Goal: Transaction & Acquisition: Purchase product/service

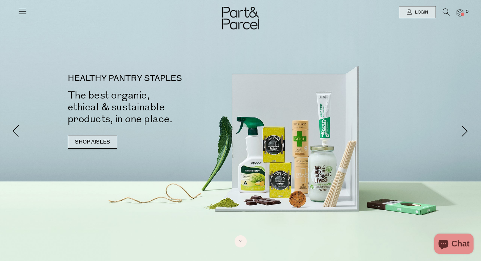
click at [95, 147] on link "SHOP AISLES" at bounding box center [93, 142] width 50 height 14
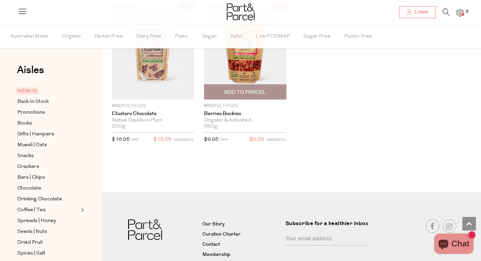
scroll to position [1723, 0]
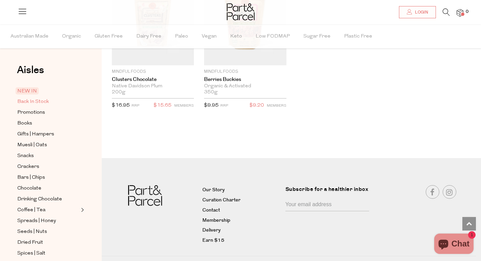
click at [32, 103] on span "Back In Stock" at bounding box center [33, 102] width 32 height 8
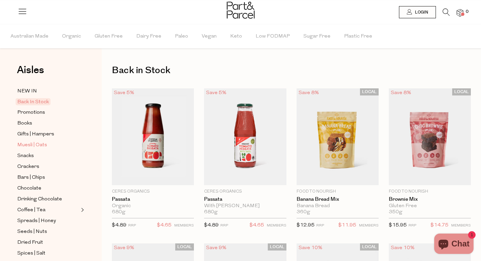
click at [35, 146] on span "Muesli | Oats" at bounding box center [32, 145] width 30 height 8
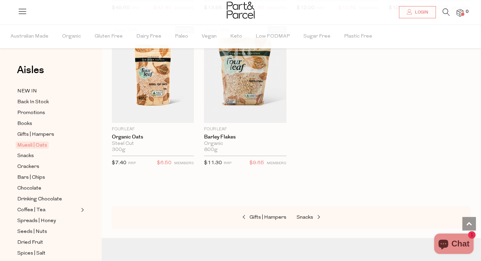
scroll to position [1928, 0]
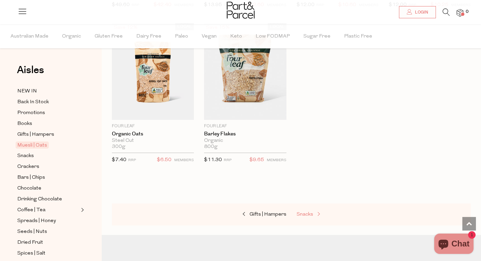
click at [307, 212] on span "Snacks" at bounding box center [305, 214] width 17 height 5
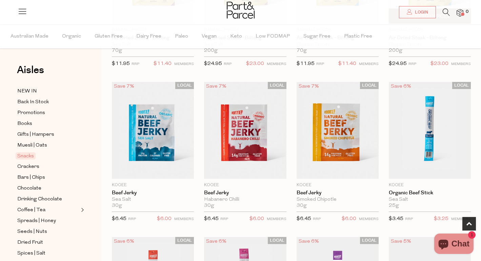
scroll to position [169, 0]
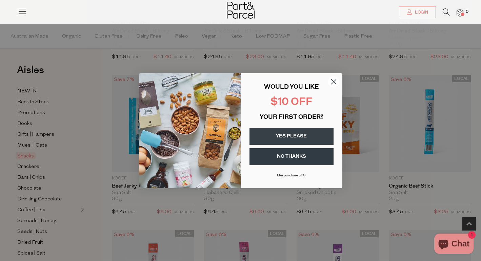
click at [334, 83] on circle "Close dialog" at bounding box center [333, 81] width 11 height 11
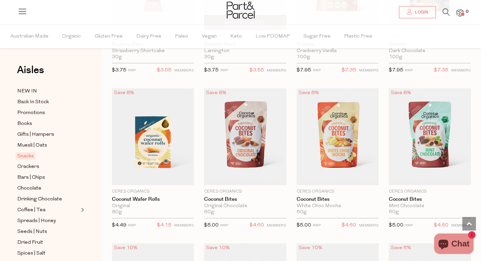
scroll to position [1087, 0]
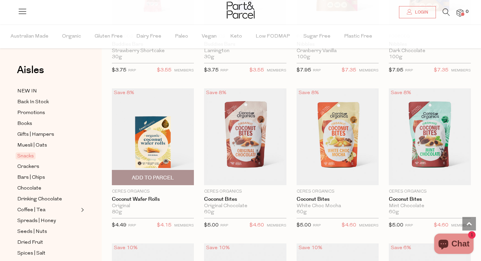
click at [138, 178] on span "Add To Parcel" at bounding box center [153, 178] width 42 height 7
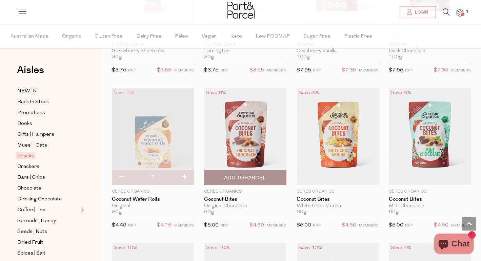
click at [245, 176] on span "Add To Parcel" at bounding box center [245, 178] width 42 height 7
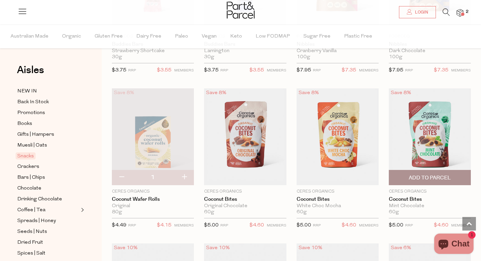
click at [420, 175] on span "Add To Parcel" at bounding box center [430, 178] width 42 height 7
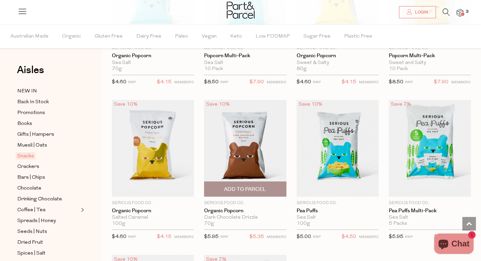
scroll to position [1703, 0]
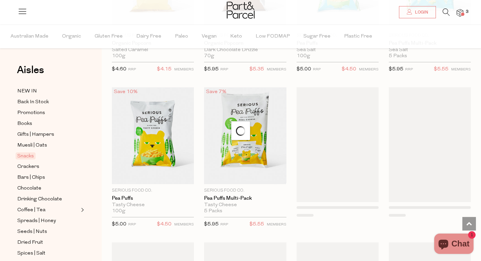
scroll to position [1864, 0]
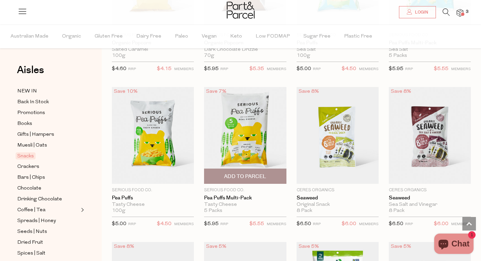
click at [235, 173] on span "Add To Parcel" at bounding box center [245, 176] width 42 height 7
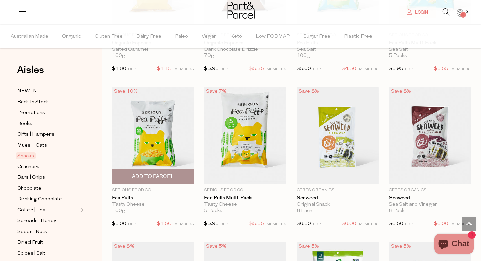
click at [169, 173] on span "Add To Parcel" at bounding box center [153, 176] width 42 height 7
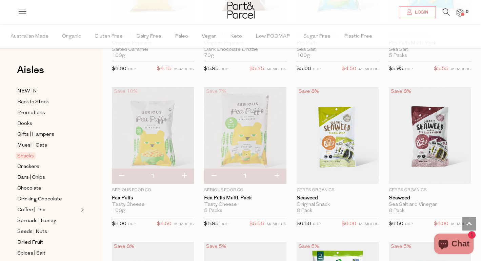
click at [185, 171] on button "button" at bounding box center [184, 176] width 19 height 15
type input "2"
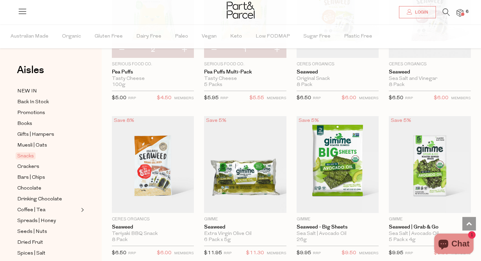
scroll to position [1992, 0]
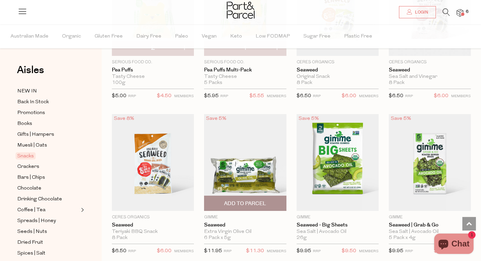
click at [242, 200] on span "Add To Parcel" at bounding box center [245, 203] width 42 height 7
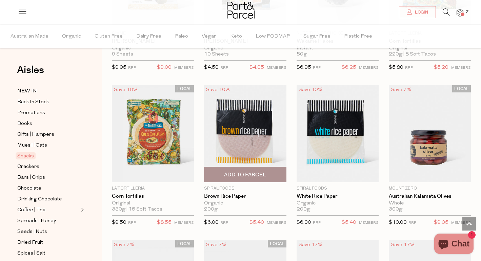
scroll to position [2332, 0]
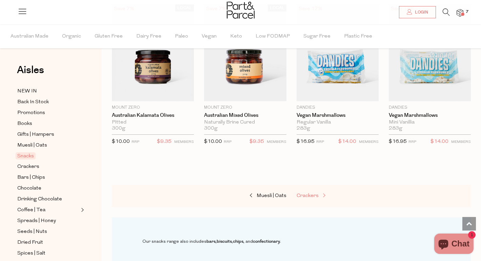
click at [303, 194] on span "Crackers" at bounding box center [308, 196] width 22 height 5
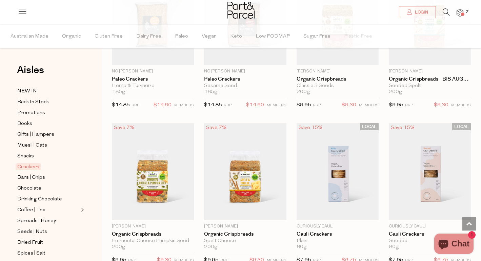
scroll to position [1052, 0]
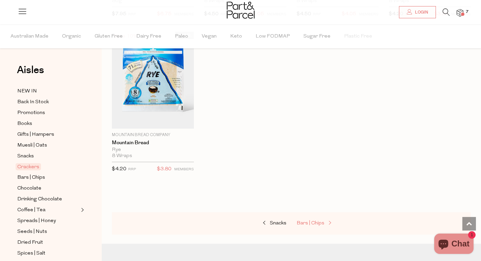
click at [320, 222] on span "Bars | Chips" at bounding box center [311, 223] width 28 height 5
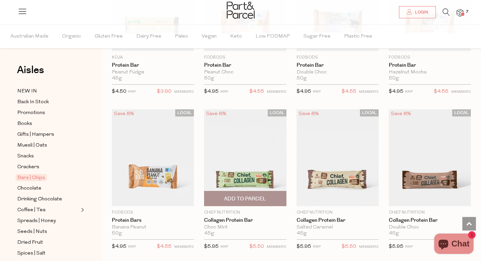
scroll to position [490, 0]
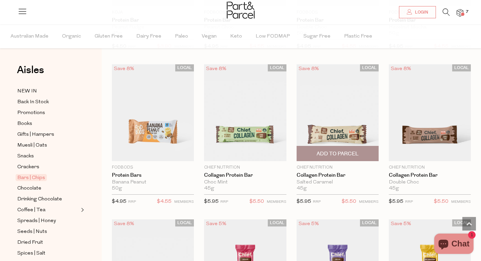
click at [334, 155] on span "Add To Parcel" at bounding box center [338, 154] width 42 height 7
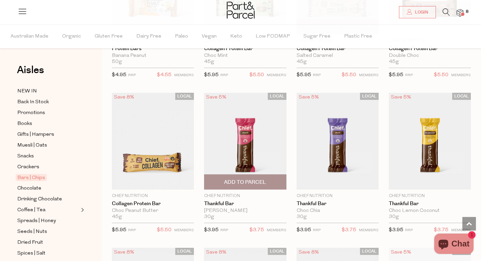
scroll to position [616, 0]
click at [248, 184] on span "Add To Parcel" at bounding box center [245, 182] width 42 height 7
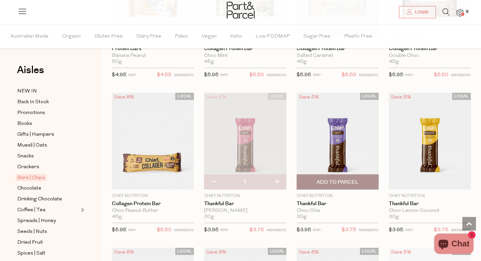
click at [354, 183] on span "Add To Parcel" at bounding box center [338, 182] width 42 height 7
click at [274, 181] on button "button" at bounding box center [276, 182] width 19 height 15
type input "2"
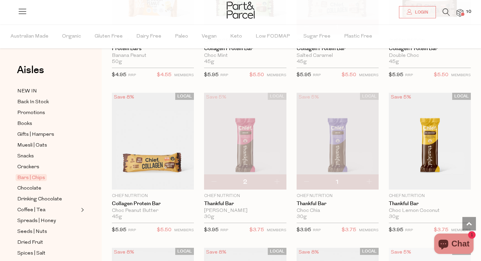
click at [371, 178] on button "button" at bounding box center [368, 182] width 19 height 15
type input "2"
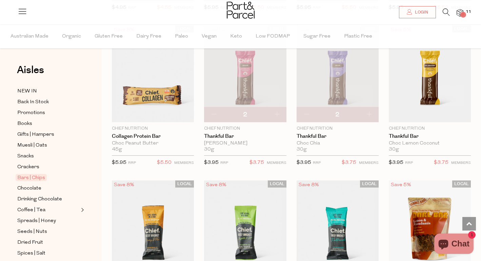
scroll to position [723, 0]
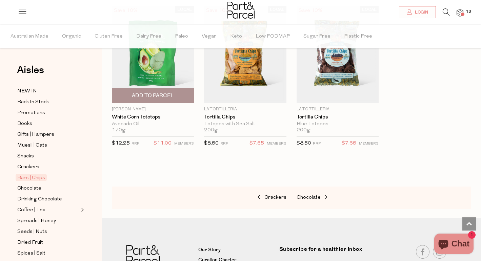
scroll to position [2736, 0]
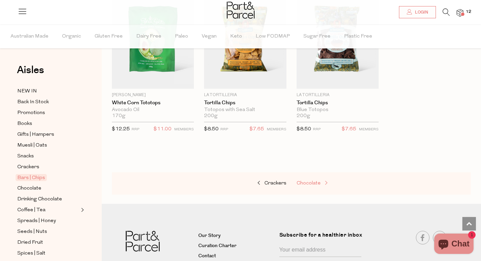
click at [307, 181] on span "Chocolate" at bounding box center [309, 183] width 24 height 5
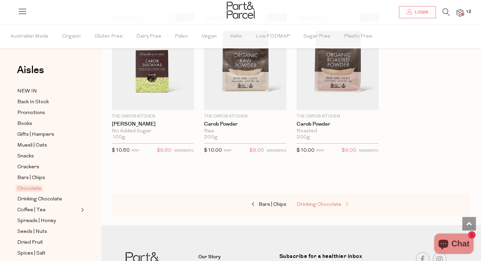
click at [325, 202] on span "Drinking Chocolate" at bounding box center [319, 204] width 45 height 5
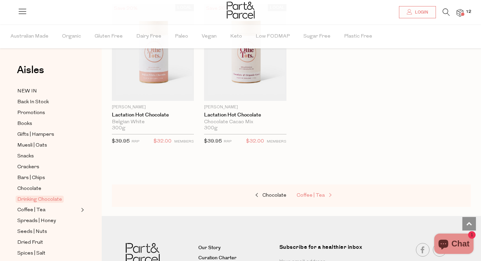
click at [320, 195] on span "Coffee | Tea" at bounding box center [311, 195] width 28 height 5
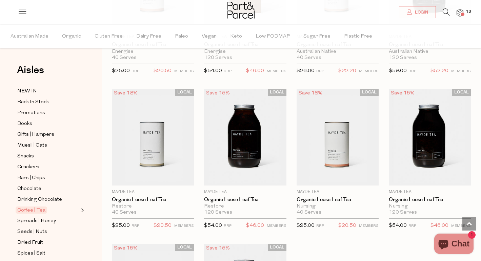
scroll to position [1713, 0]
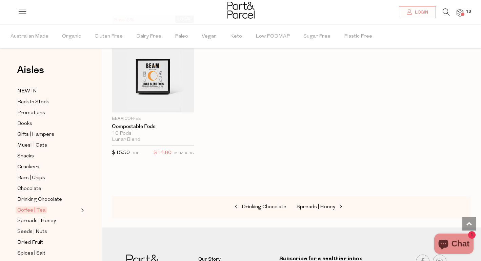
scroll to position [3490, 0]
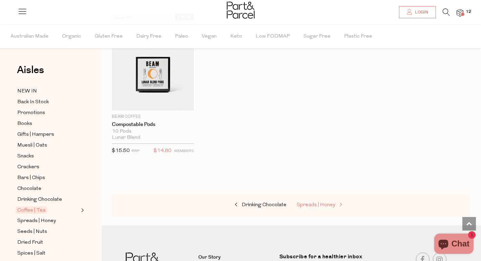
click at [334, 203] on span "Spreads | Honey" at bounding box center [316, 205] width 39 height 5
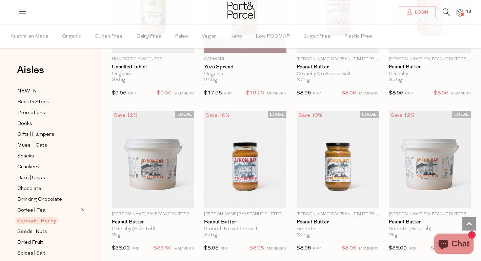
scroll to position [447, 0]
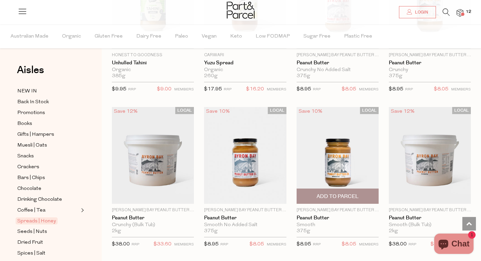
click at [318, 198] on span "Add To Parcel" at bounding box center [338, 196] width 42 height 7
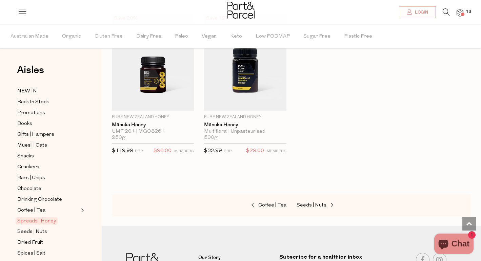
scroll to position [1957, 0]
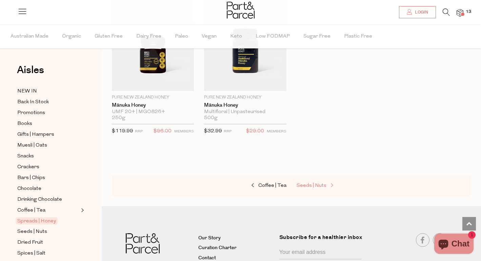
click at [323, 183] on span "Seeds | Nuts" at bounding box center [312, 185] width 30 height 5
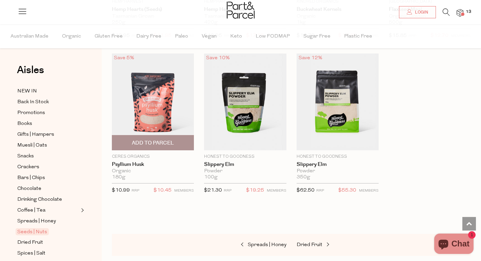
scroll to position [1746, 0]
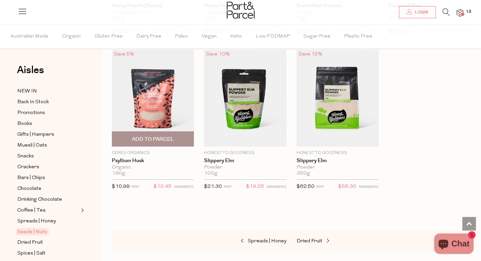
click at [134, 142] on button "Add To Parcel" at bounding box center [153, 139] width 82 height 15
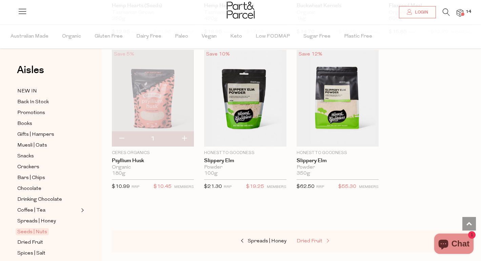
click at [311, 239] on span "Dried Fruit" at bounding box center [310, 241] width 26 height 5
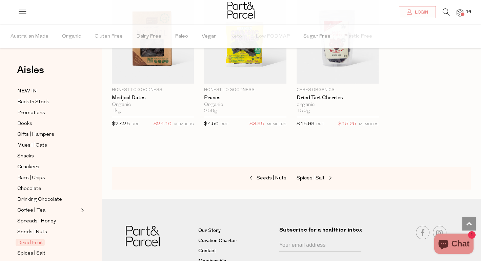
scroll to position [414, 0]
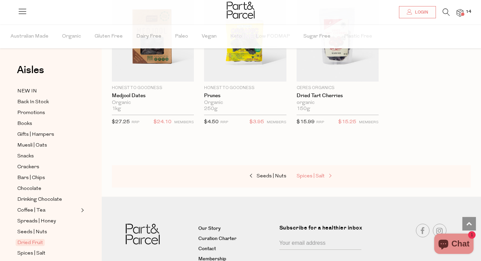
click at [313, 174] on span "Spices | Salt" at bounding box center [311, 176] width 28 height 5
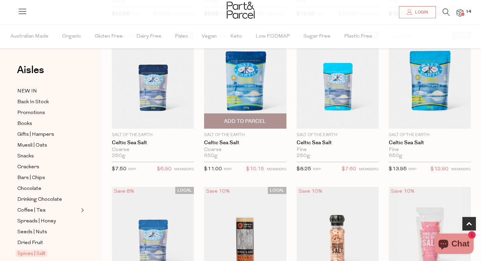
scroll to position [221, 0]
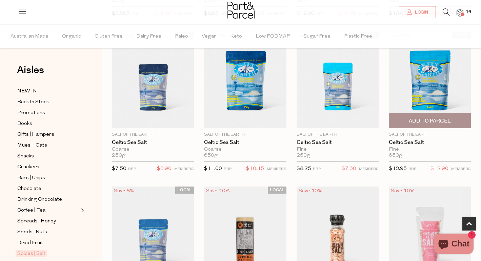
click at [440, 126] on span "Add To Parcel" at bounding box center [430, 121] width 78 height 15
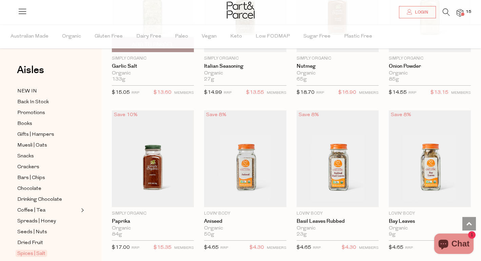
scroll to position [1078, 0]
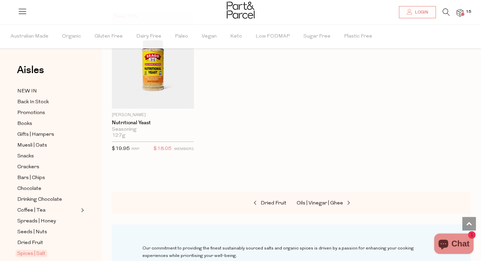
scroll to position [2260, 0]
click at [339, 200] on span "Oils | Vinegar | Ghee" at bounding box center [320, 202] width 46 height 5
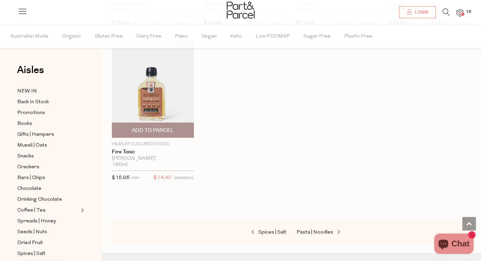
scroll to position [1758, 0]
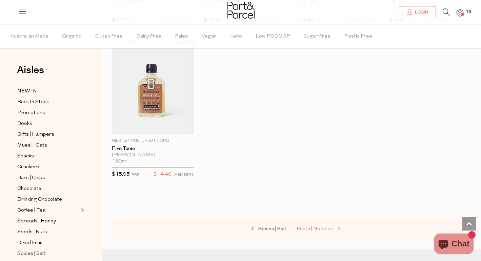
click at [328, 227] on span "Pasta | Noodles" at bounding box center [315, 229] width 37 height 5
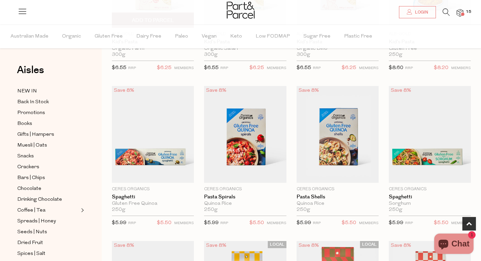
scroll to position [158, 0]
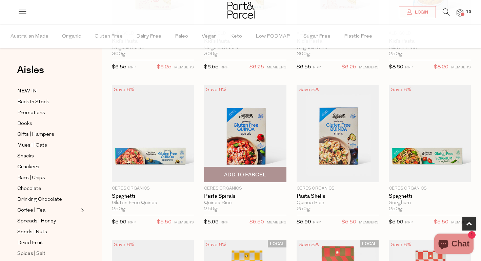
click at [252, 174] on span "Add To Parcel" at bounding box center [245, 175] width 42 height 7
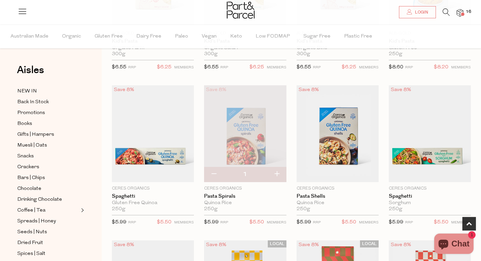
click at [280, 175] on button "button" at bounding box center [276, 174] width 19 height 15
type input "2"
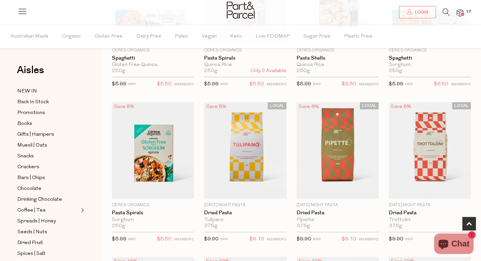
scroll to position [300, 0]
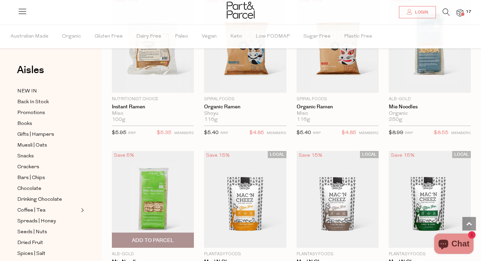
scroll to position [2011, 0]
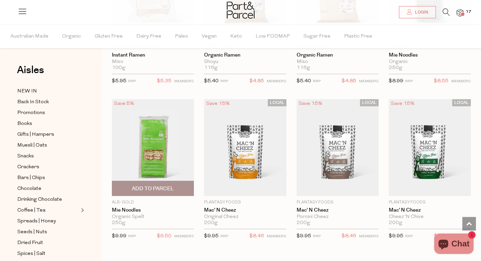
click at [165, 187] on span "Add To Parcel" at bounding box center [153, 188] width 42 height 7
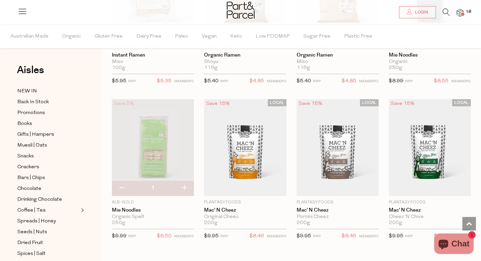
click at [120, 181] on button "button" at bounding box center [121, 188] width 19 height 15
type input "0"
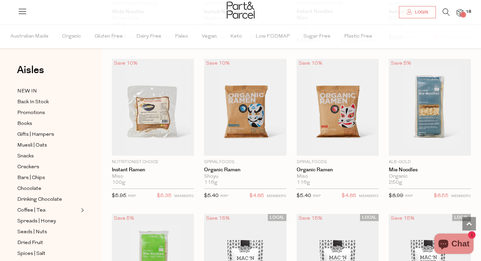
scroll to position [1876, 0]
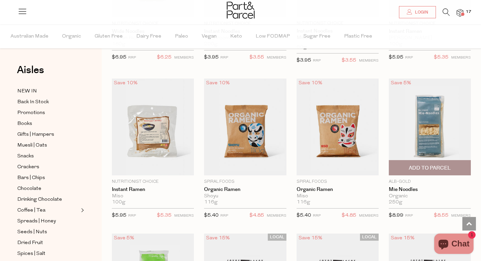
click at [444, 166] on span "Add To Parcel" at bounding box center [430, 168] width 42 height 7
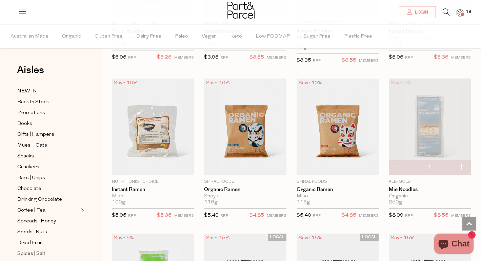
click at [462, 164] on button "button" at bounding box center [461, 167] width 19 height 15
type input "2"
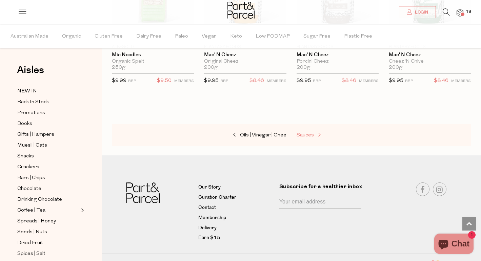
click at [315, 133] on span at bounding box center [318, 135] width 9 height 5
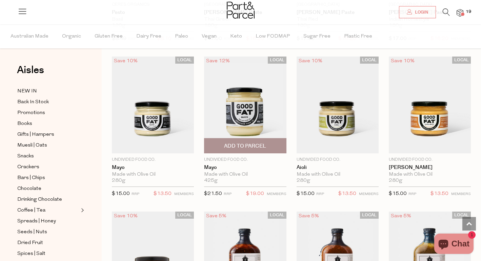
scroll to position [653, 0]
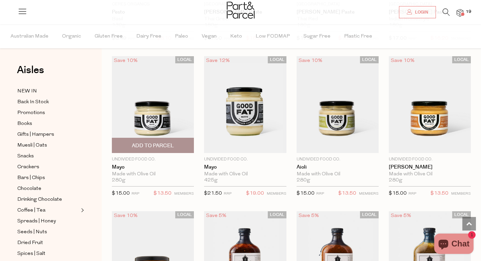
click at [143, 145] on span "Add To Parcel" at bounding box center [153, 145] width 42 height 7
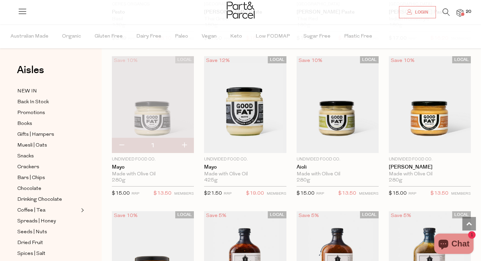
click at [184, 145] on button "button" at bounding box center [184, 145] width 19 height 15
type input "2"
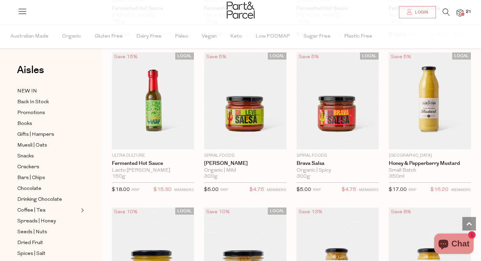
scroll to position [1432, 0]
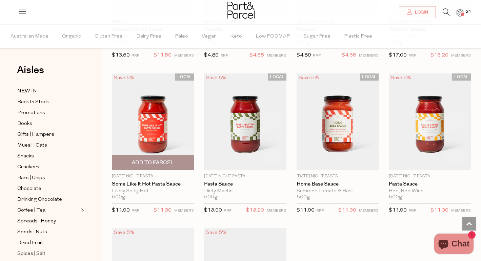
scroll to position [2347, 0]
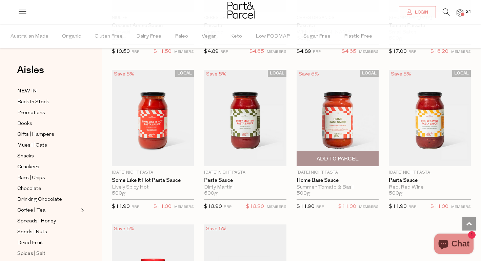
click at [351, 156] on span "Add To Parcel" at bounding box center [338, 159] width 42 height 7
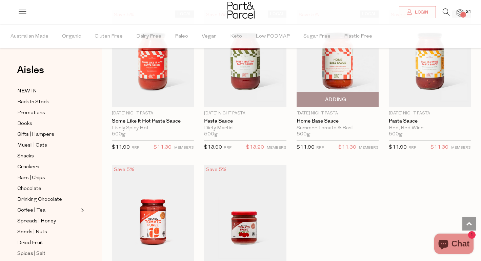
scroll to position [2424, 0]
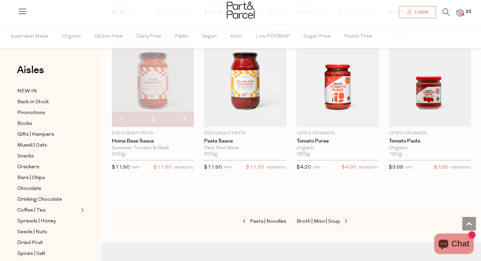
scroll to position [525, 0]
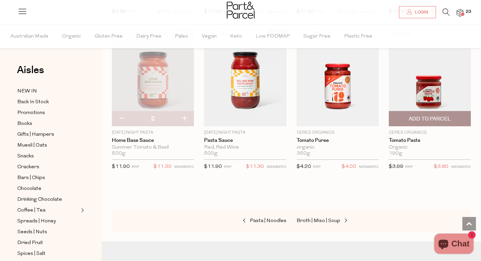
click at [439, 118] on span "Add To Parcel" at bounding box center [430, 119] width 42 height 7
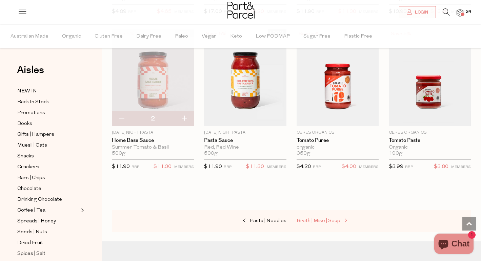
click at [340, 220] on span at bounding box center [344, 221] width 9 height 5
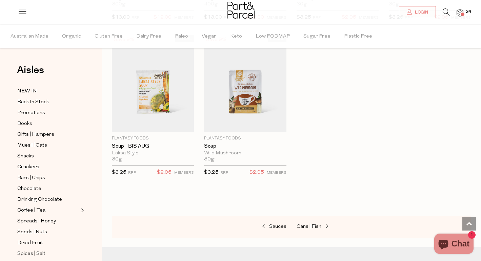
scroll to position [2547, 0]
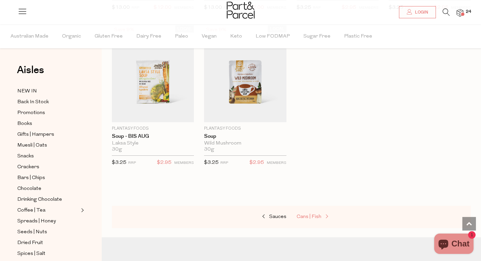
click at [323, 215] on span at bounding box center [325, 217] width 9 height 5
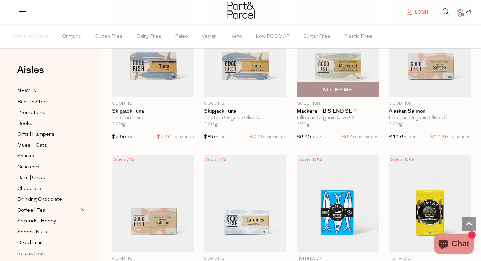
scroll to position [711, 0]
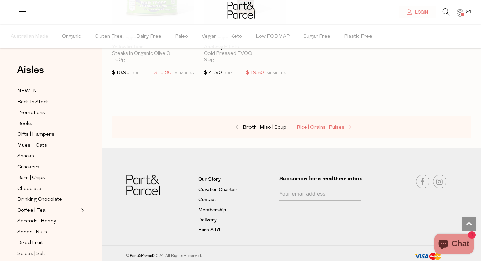
click at [344, 123] on link "Rice | Grains | Pulses" at bounding box center [331, 127] width 68 height 9
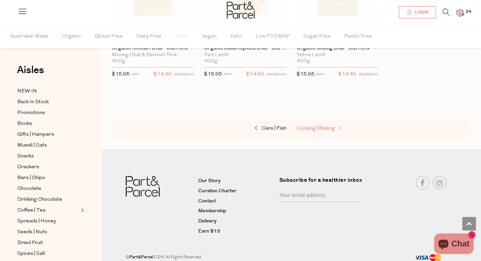
click at [339, 126] on span at bounding box center [339, 128] width 9 height 5
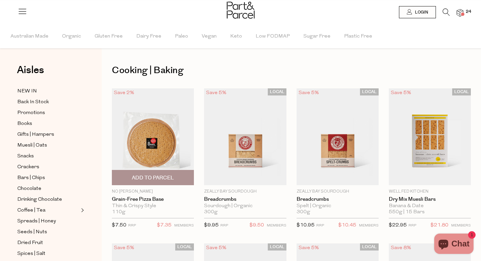
click at [149, 176] on span "Add To Parcel" at bounding box center [153, 178] width 42 height 7
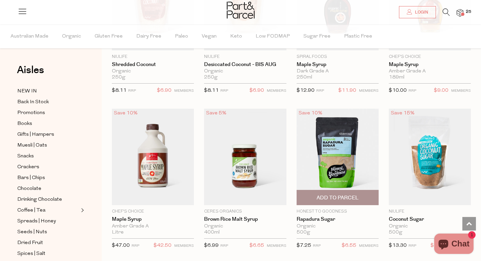
scroll to position [1377, 0]
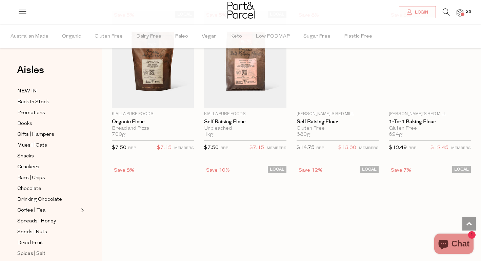
scroll to position [1971, 0]
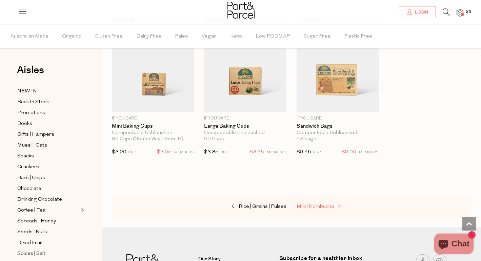
click at [335, 203] on link "Milk | Kombucha" at bounding box center [331, 207] width 68 height 9
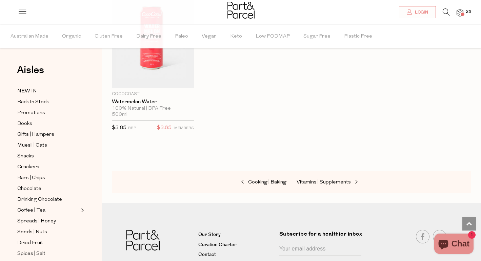
scroll to position [1355, 0]
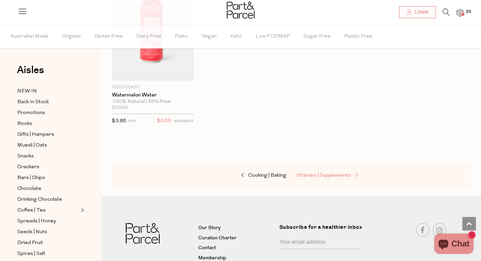
click at [317, 175] on link "Vitamins | Supplements" at bounding box center [331, 176] width 68 height 9
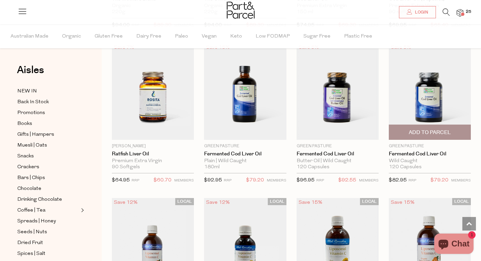
scroll to position [1635, 0]
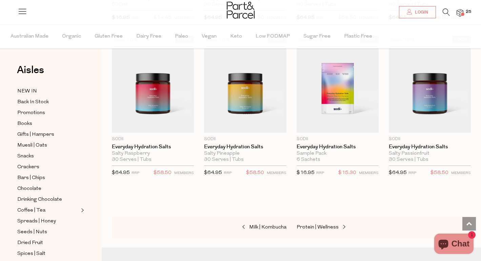
scroll to position [2070, 0]
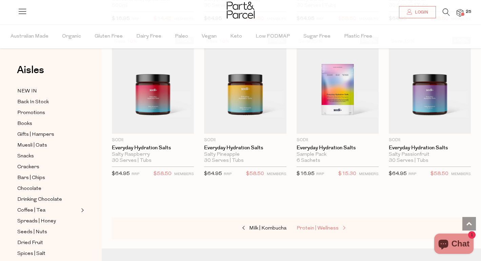
click at [311, 224] on link "Protein | Wellness" at bounding box center [331, 228] width 68 height 9
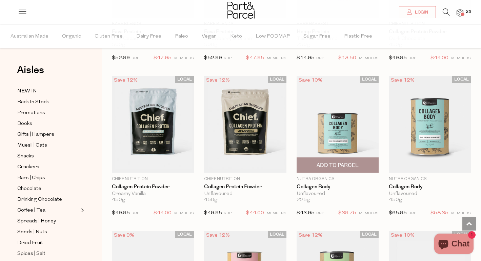
scroll to position [485, 0]
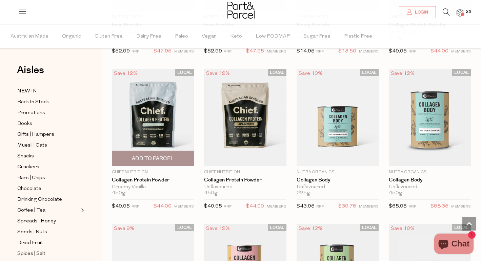
click at [164, 161] on span "Add To Parcel" at bounding box center [153, 158] width 42 height 7
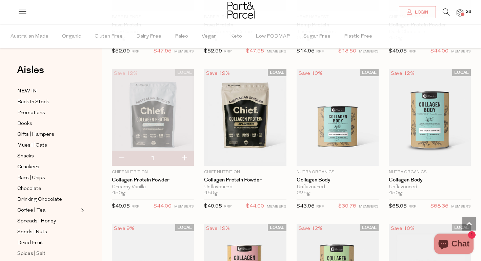
click at [189, 157] on button "button" at bounding box center [184, 158] width 19 height 15
type input "2"
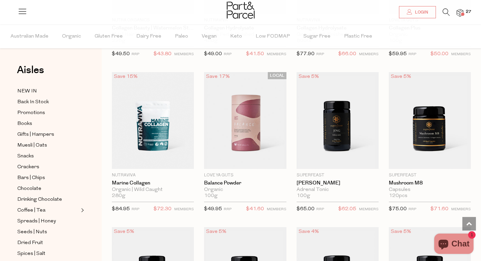
scroll to position [988, 0]
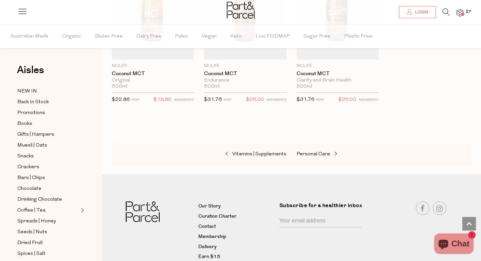
scroll to position [3075, 0]
click at [319, 152] on span "Personal Care" at bounding box center [314, 154] width 34 height 5
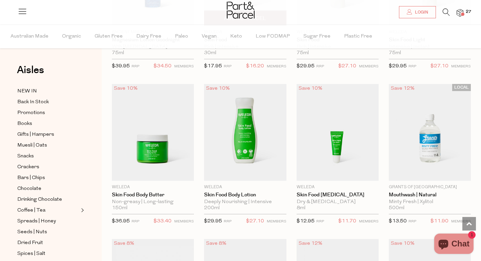
scroll to position [481, 0]
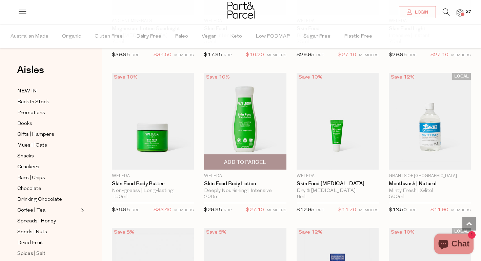
click at [245, 162] on span "Add To Parcel" at bounding box center [245, 162] width 42 height 7
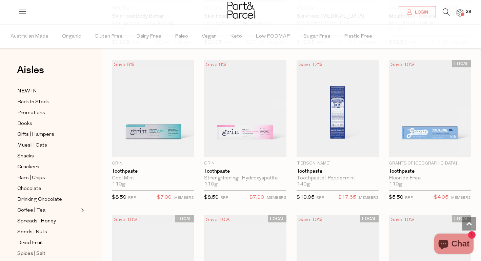
scroll to position [650, 0]
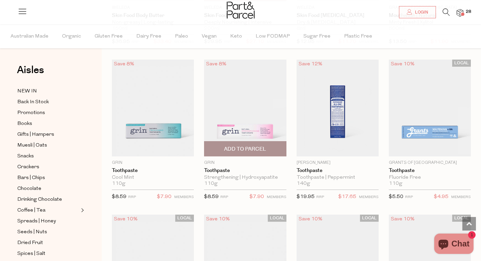
click at [240, 142] on span "Add To Parcel" at bounding box center [245, 149] width 78 height 15
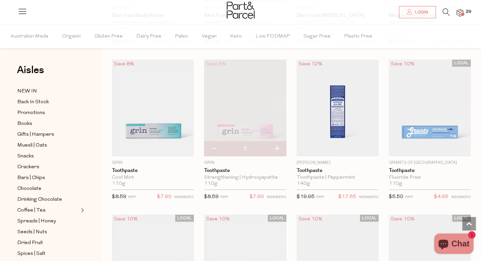
click at [277, 145] on button "button" at bounding box center [276, 149] width 19 height 15
type input "2"
click at [437, 149] on span "Add To Parcel" at bounding box center [430, 149] width 42 height 7
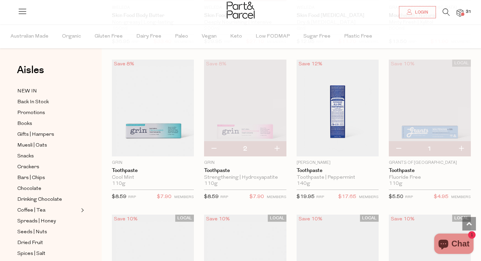
click at [461, 149] on button "button" at bounding box center [461, 149] width 19 height 15
type input "2"
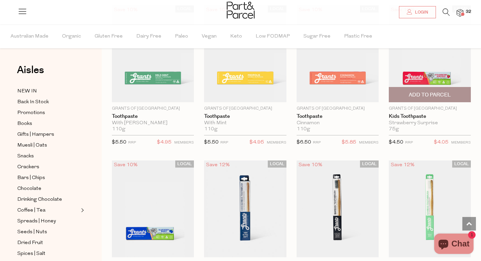
scroll to position [1035, 0]
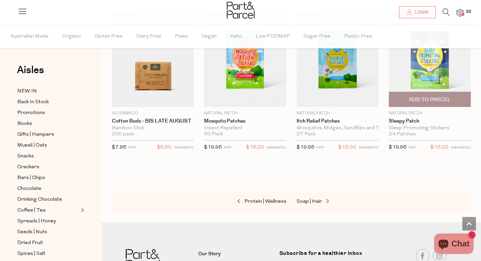
scroll to position [3181, 0]
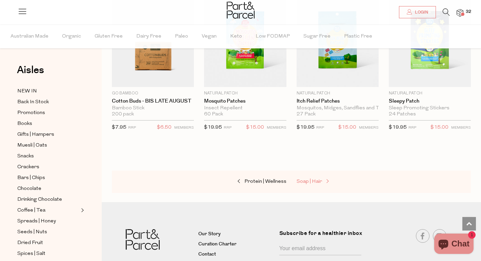
click at [317, 179] on span "Soap | Hair" at bounding box center [309, 181] width 25 height 5
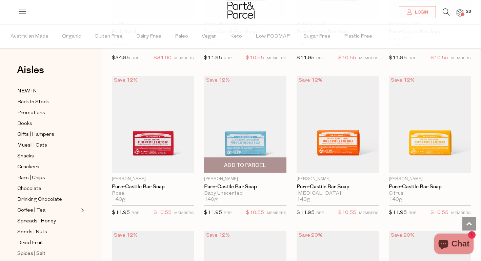
scroll to position [790, 0]
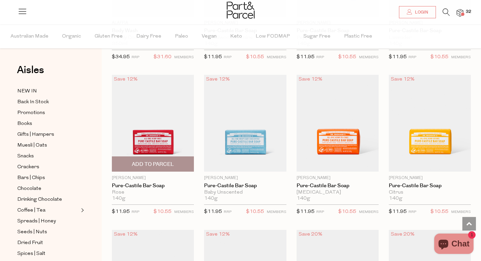
click at [159, 158] on span "Add To Parcel" at bounding box center [153, 164] width 78 height 15
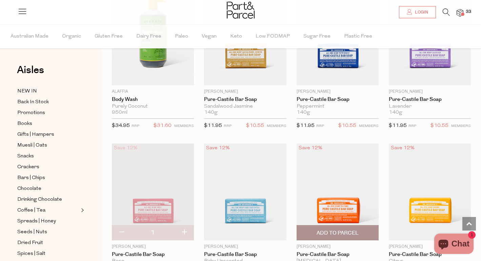
scroll to position [721, 0]
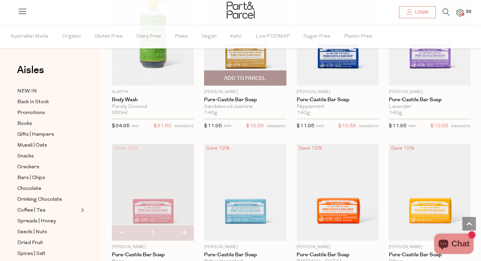
click at [259, 75] on span "Add To Parcel" at bounding box center [245, 78] width 42 height 7
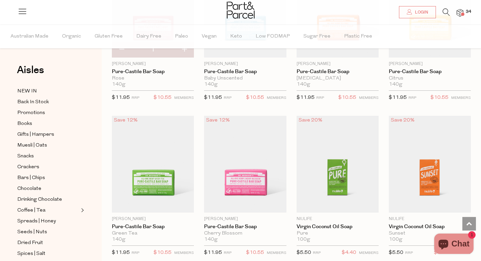
scroll to position [905, 0]
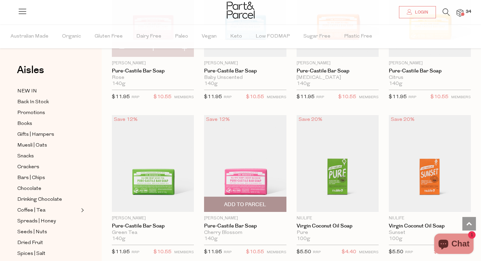
click at [229, 206] on span "Add To Parcel" at bounding box center [245, 204] width 78 height 15
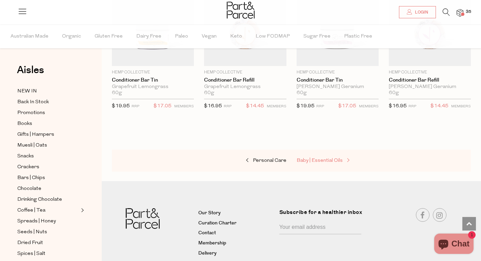
click at [319, 158] on span "Baby | Essential Oils" at bounding box center [320, 160] width 46 height 5
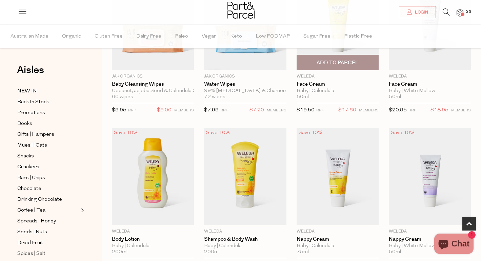
scroll to position [116, 0]
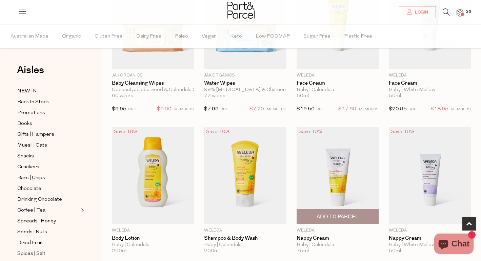
click at [340, 216] on span "Add To Parcel" at bounding box center [338, 217] width 42 height 7
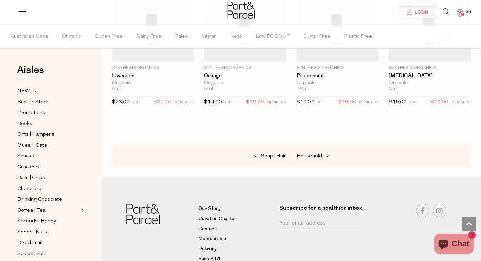
scroll to position [608, 0]
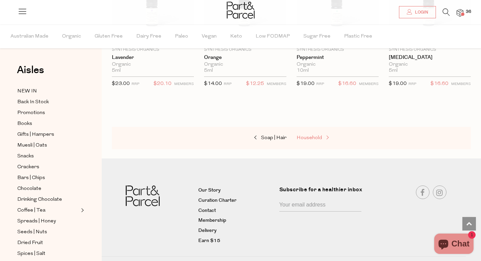
click at [315, 137] on span "Household" at bounding box center [309, 138] width 25 height 5
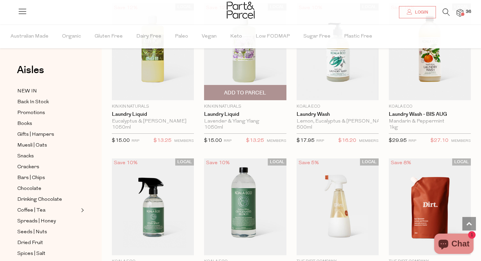
scroll to position [1661, 0]
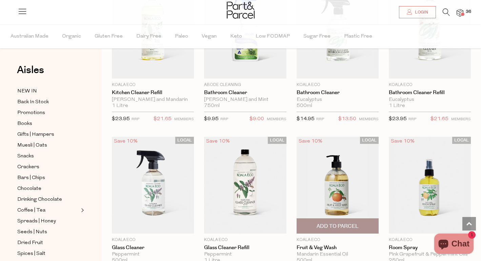
scroll to position [2617, 0]
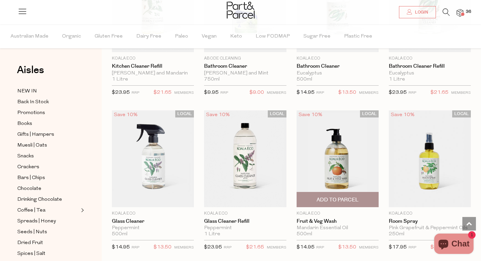
click at [332, 197] on span "Add To Parcel" at bounding box center [338, 200] width 42 height 7
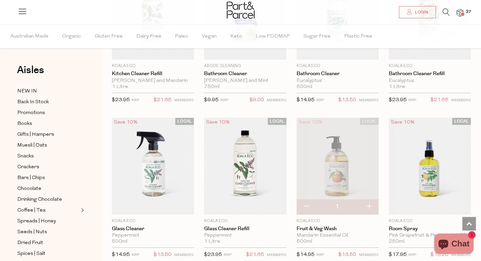
scroll to position [2752, 0]
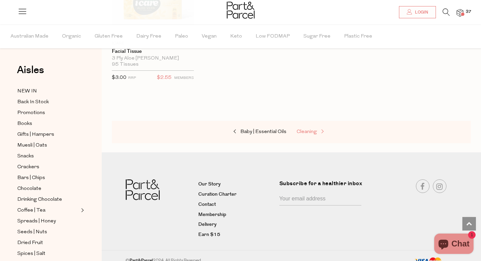
click at [301, 130] on span "Cleaning" at bounding box center [307, 132] width 20 height 5
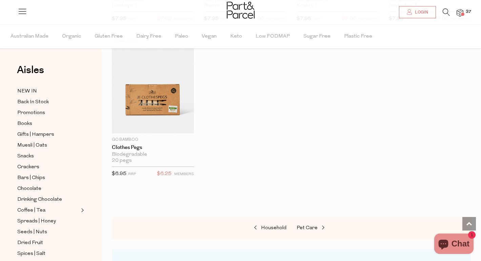
scroll to position [518, 0]
click at [306, 229] on span "Pet Care" at bounding box center [307, 227] width 21 height 5
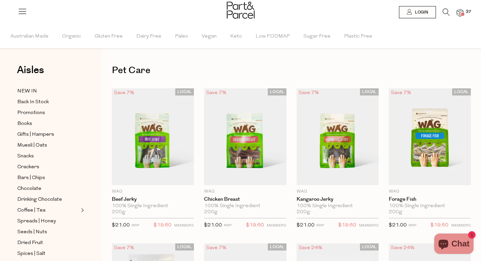
click at [442, 12] on li at bounding box center [443, 13] width 14 height 11
click at [446, 12] on icon at bounding box center [446, 11] width 7 height 7
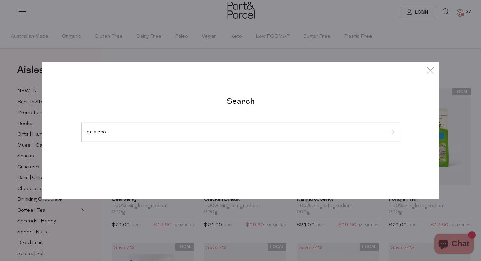
type input "oala eco"
click at [389, 133] on input "submit" at bounding box center [389, 132] width 10 height 10
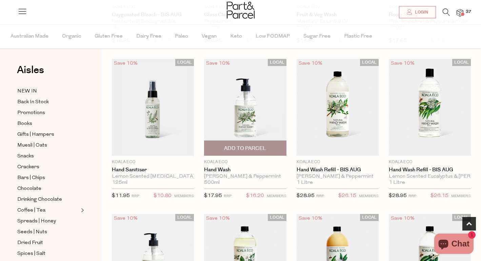
scroll to position [324, 0]
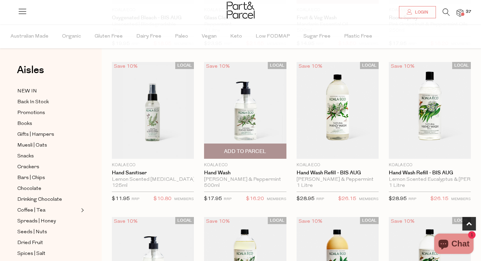
click at [254, 147] on span "Add To Parcel" at bounding box center [245, 151] width 78 height 15
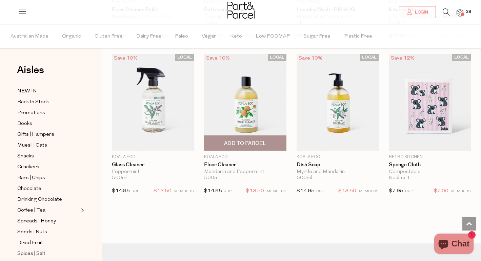
scroll to position [798, 0]
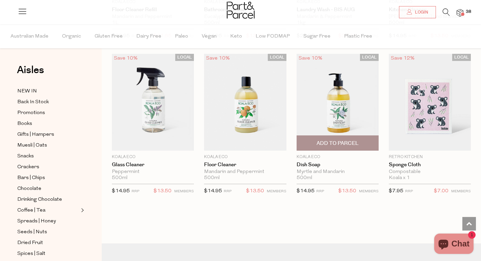
click at [353, 143] on span "Add To Parcel" at bounding box center [338, 143] width 42 height 7
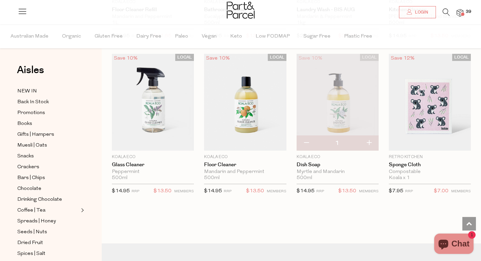
click at [463, 11] on img at bounding box center [460, 13] width 7 height 8
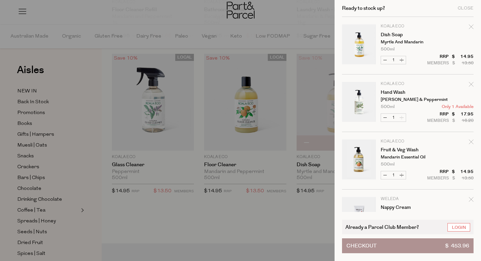
click at [384, 117] on button "Decrease Hand Wash" at bounding box center [385, 118] width 8 height 8
type input "0"
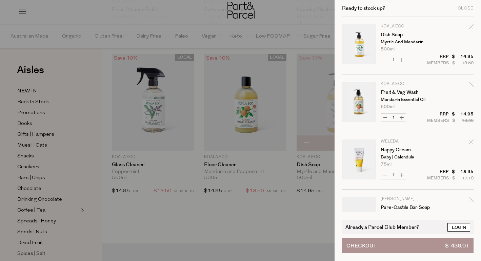
click at [458, 232] on link "Login" at bounding box center [459, 227] width 23 height 8
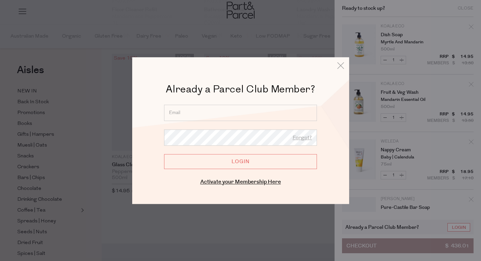
click at [214, 105] on div "Already a Parcel Club Member? Already a Member? Login. Forgot? Forgot? Login En…" at bounding box center [240, 135] width 183 height 104
type input "[EMAIL_ADDRESS][DOMAIN_NAME]"
click at [240, 162] on input "Login" at bounding box center [240, 161] width 153 height 15
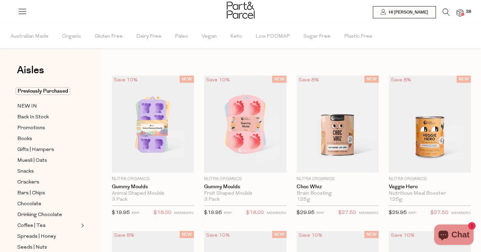
click at [458, 12] on img at bounding box center [460, 13] width 7 height 8
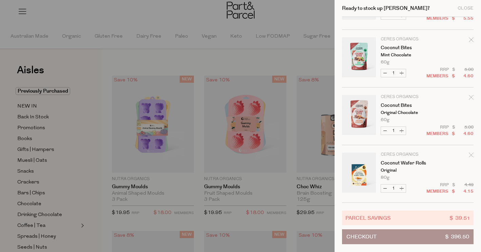
scroll to position [1428, 0]
click at [229, 53] on div at bounding box center [240, 126] width 481 height 252
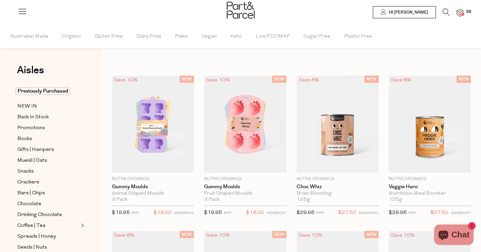
click at [446, 12] on icon at bounding box center [446, 11] width 7 height 7
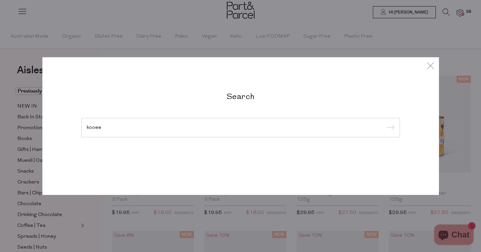
type input "kooee"
click at [389, 128] on input "submit" at bounding box center [389, 128] width 10 height 10
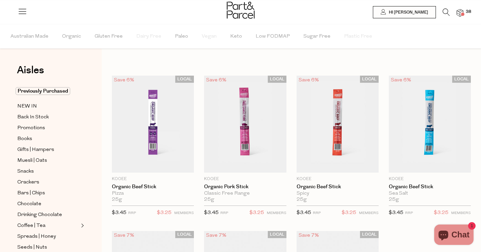
click at [458, 13] on img at bounding box center [460, 13] width 7 height 8
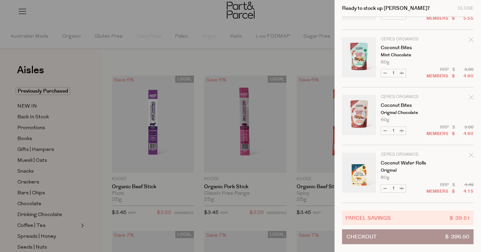
scroll to position [1428, 0]
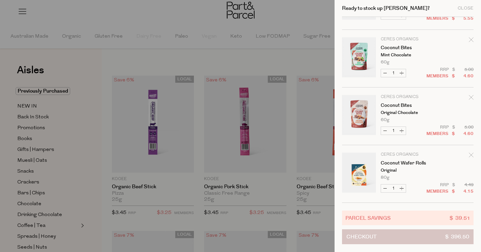
click at [411, 239] on button "Checkout $ 396.50" at bounding box center [408, 236] width 132 height 15
